Goal: Task Accomplishment & Management: Manage account settings

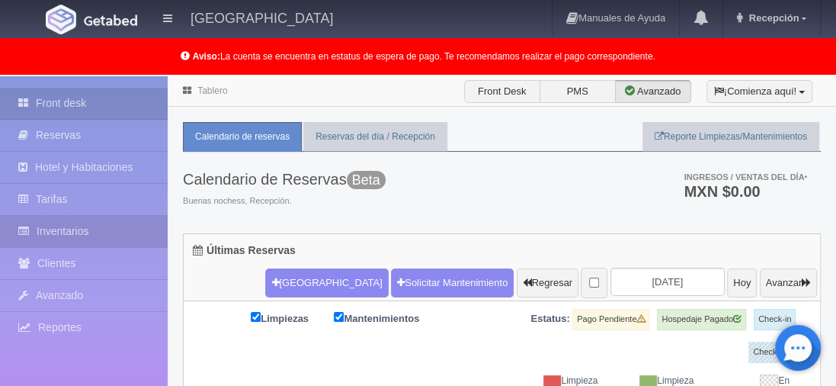
click at [80, 236] on link "Inventarios" at bounding box center [84, 231] width 168 height 31
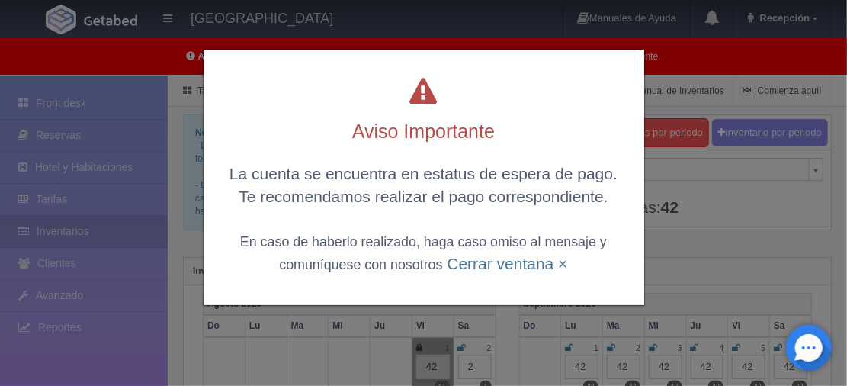
click at [674, 275] on div "Aviso Importante La cuenta se encuentra en estatus de espera de pago. Te recome…" at bounding box center [423, 193] width 847 height 386
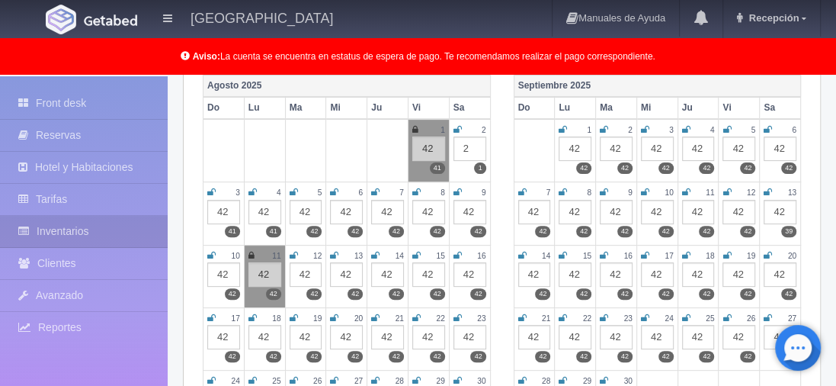
scroll to position [229, 0]
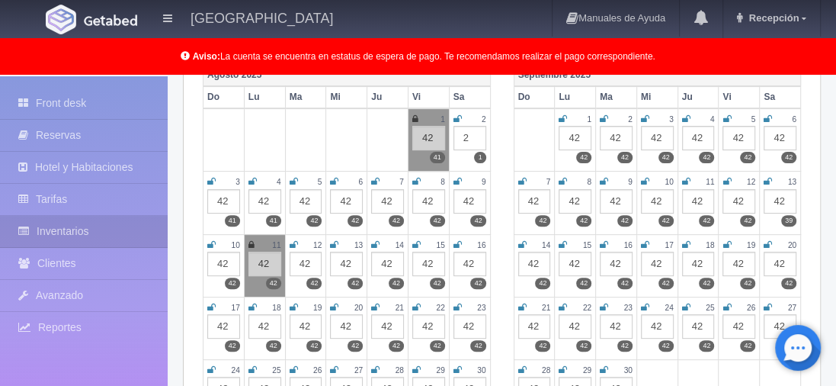
click at [418, 240] on icon at bounding box center [416, 244] width 8 height 9
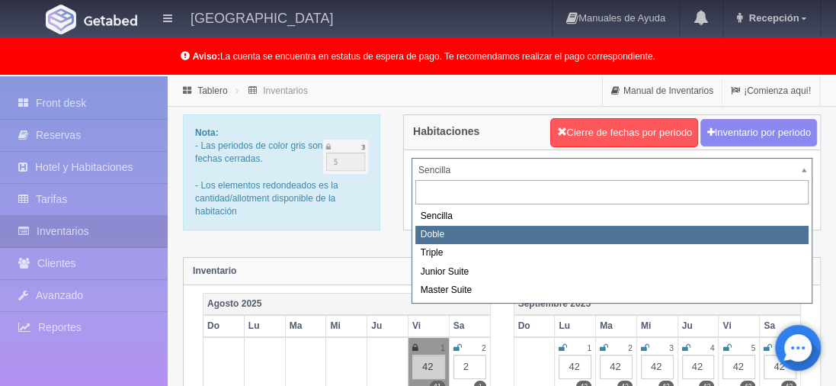
select select "2111"
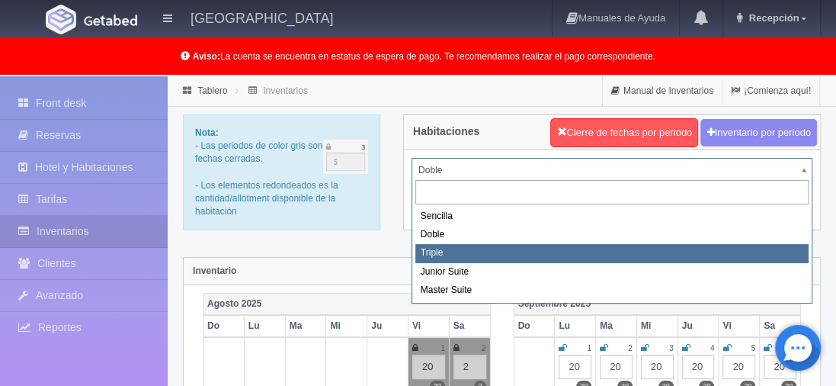
select select "2112"
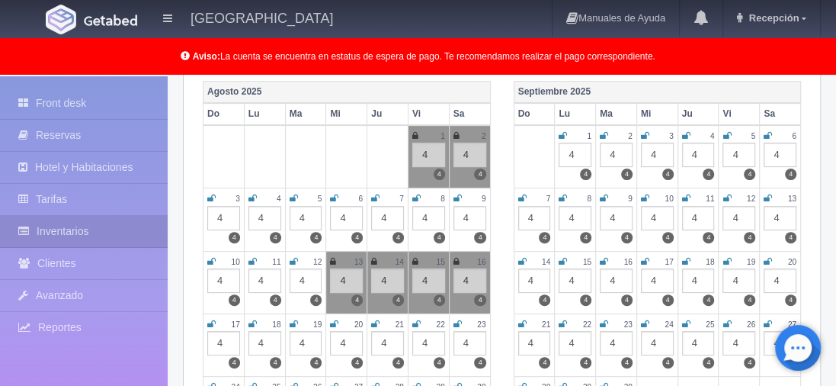
scroll to position [76, 0]
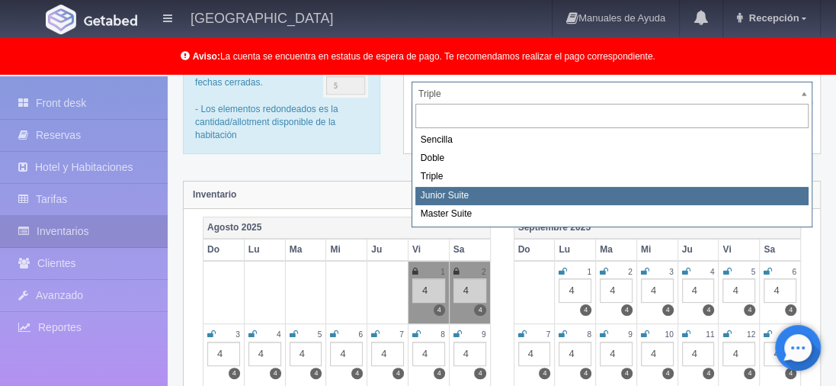
select select "2113"
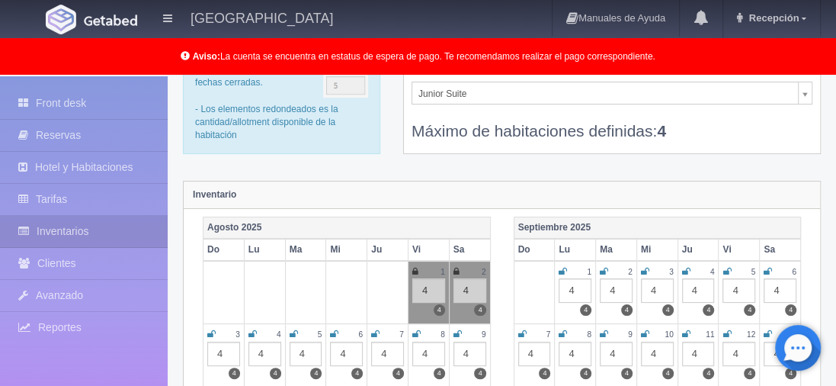
scroll to position [133, 0]
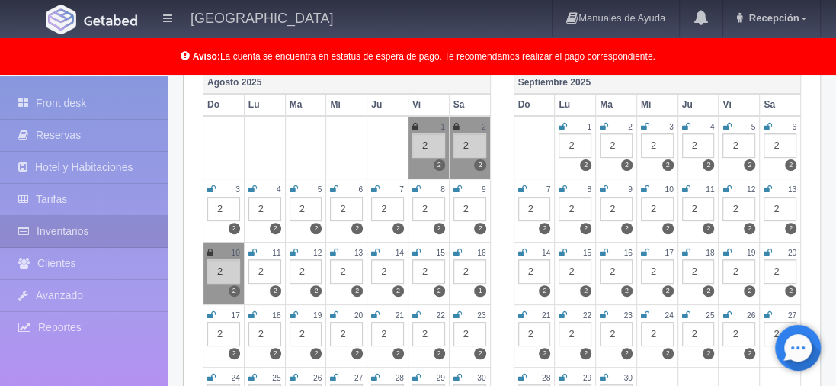
scroll to position [229, 0]
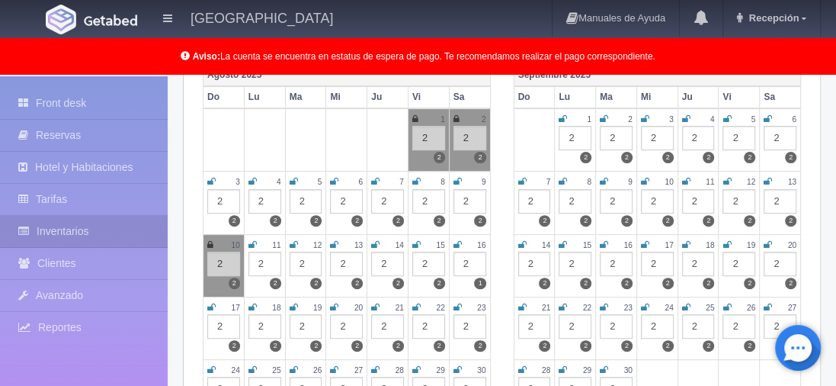
click at [415, 243] on icon at bounding box center [416, 244] width 8 height 9
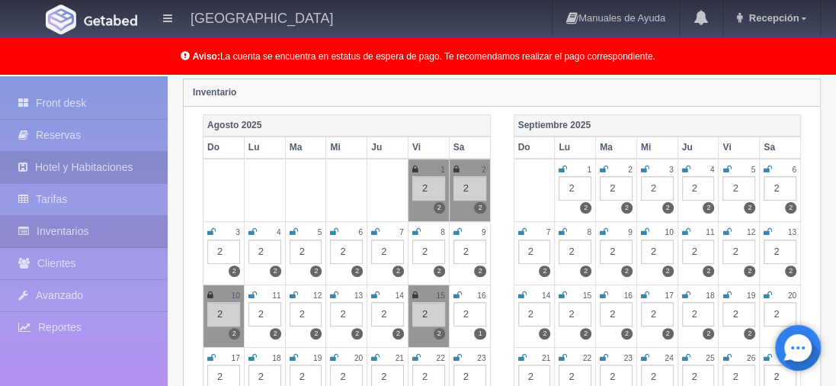
scroll to position [152, 0]
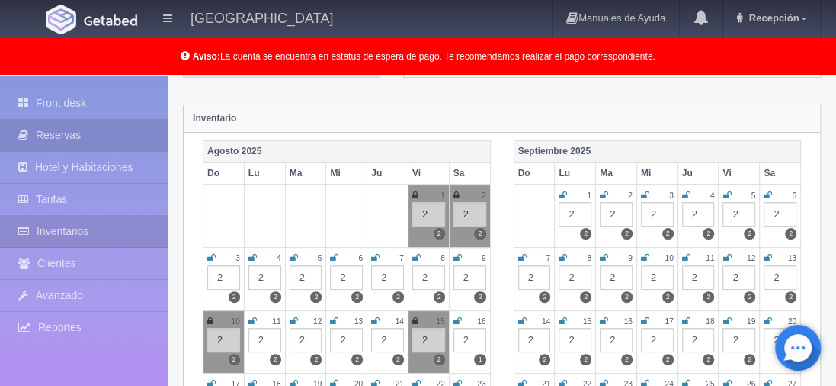
click at [97, 135] on link "Reservas" at bounding box center [84, 135] width 168 height 31
